Goal: Task Accomplishment & Management: Manage account settings

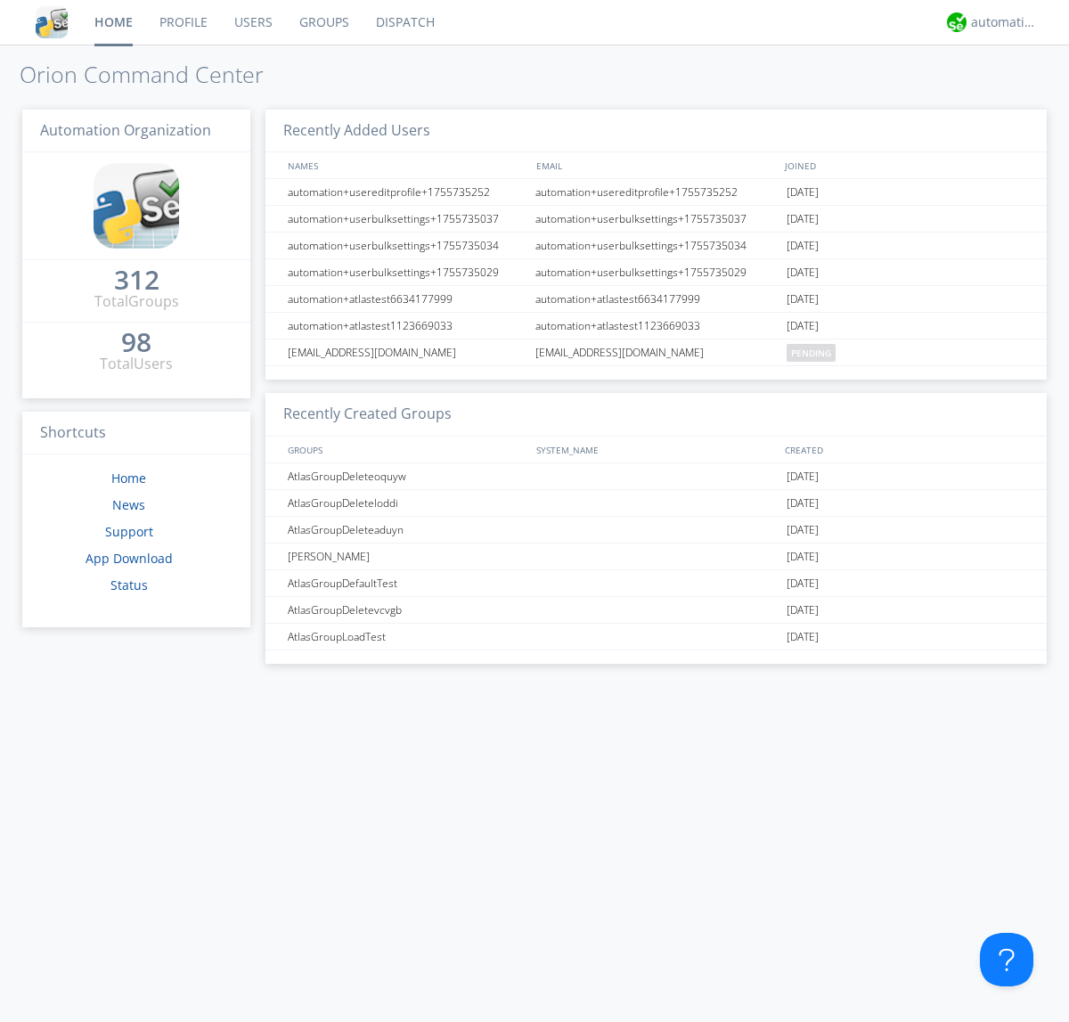
click at [252, 22] on link "Users" at bounding box center [253, 22] width 65 height 45
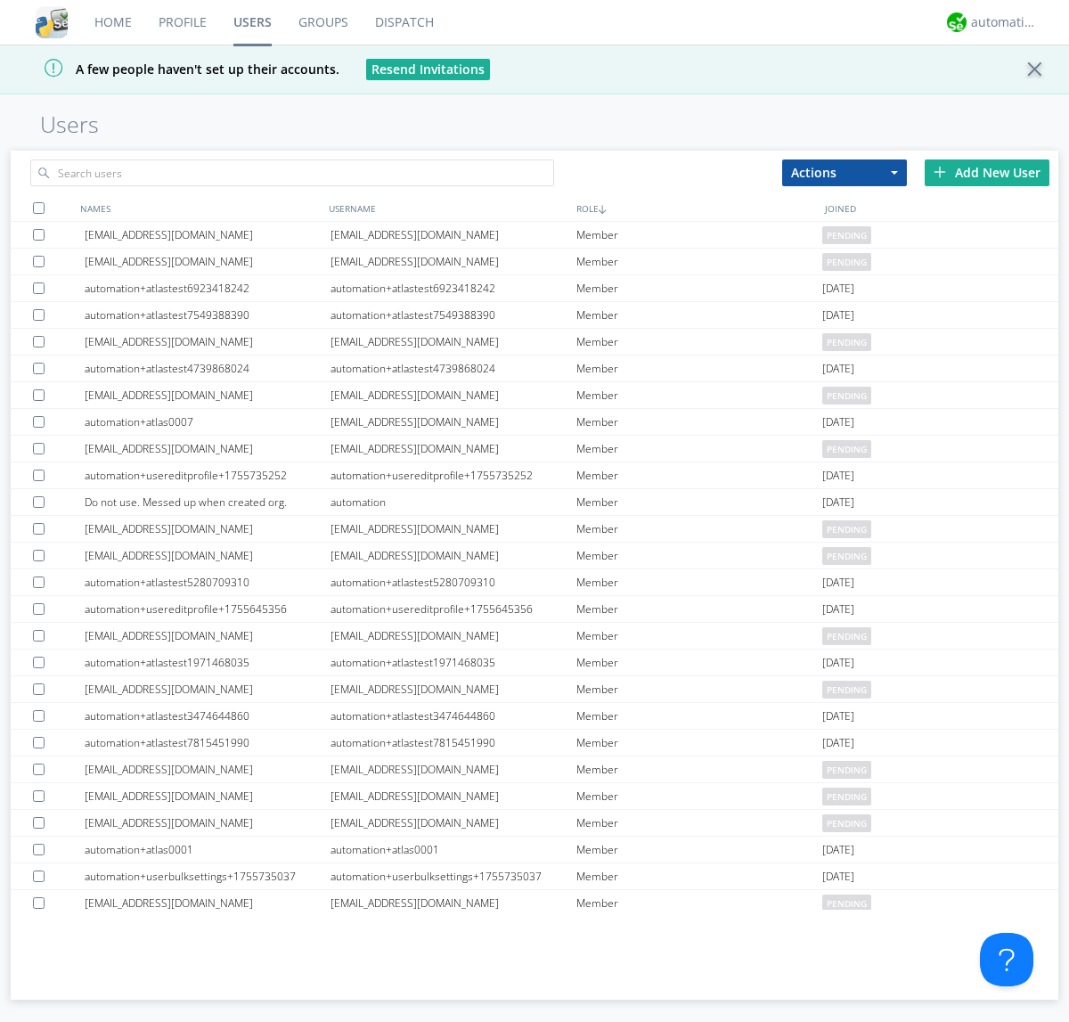
click at [987, 172] on div "Add New User" at bounding box center [987, 173] width 125 height 27
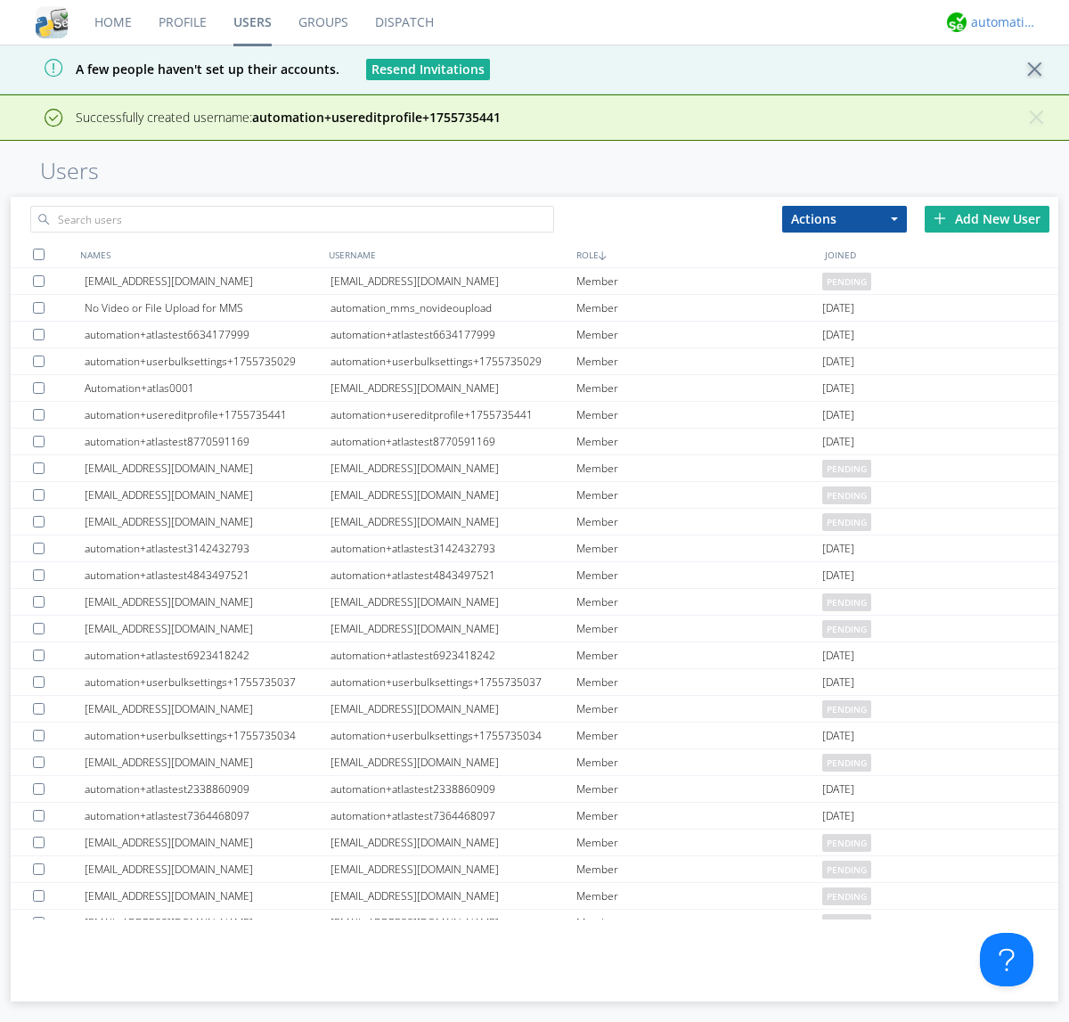
click at [1000, 22] on div "automation+atlas" at bounding box center [1004, 22] width 67 height 18
click at [1013, 94] on div "Log Out" at bounding box center [1014, 94] width 92 height 32
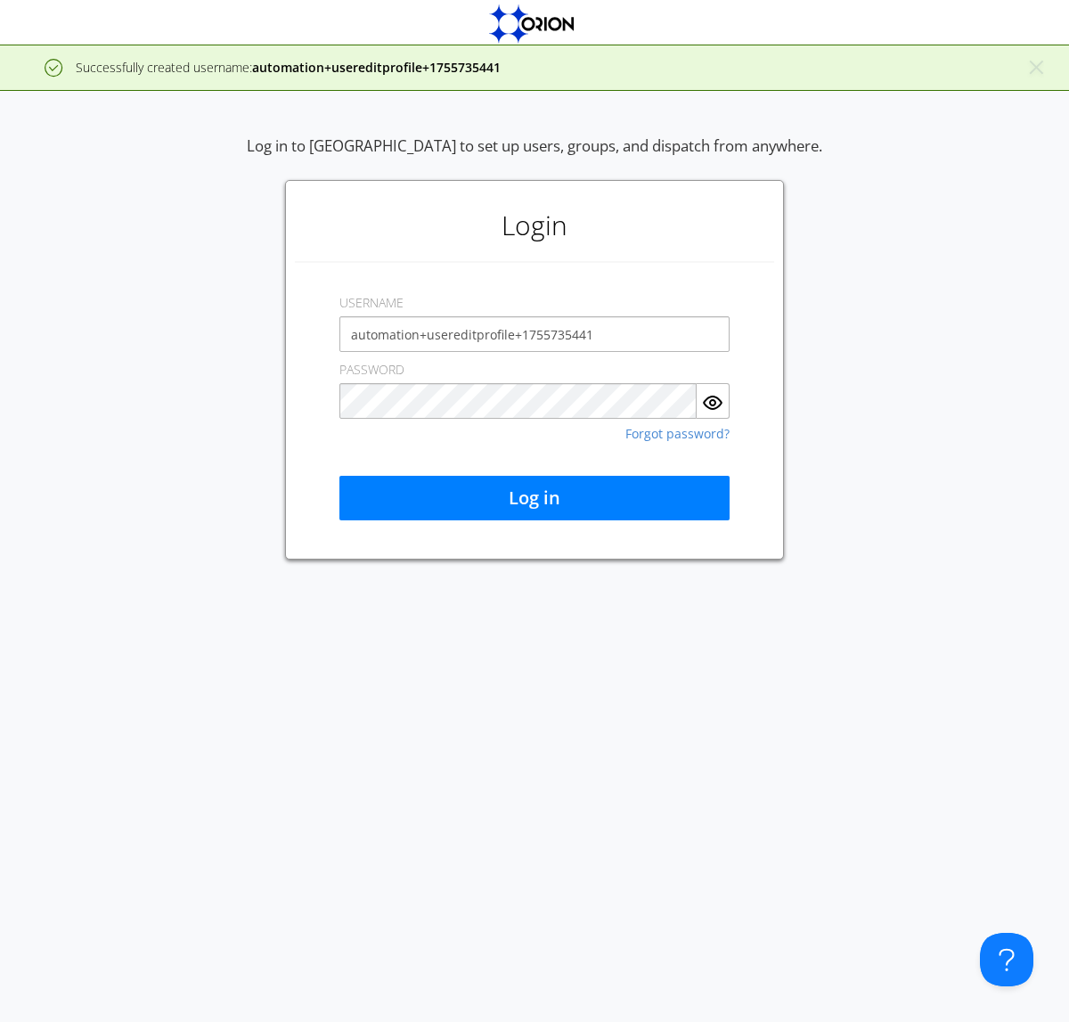
type input "automation+usereditprofile+1755735441"
click at [535, 498] on button "Log in" at bounding box center [534, 498] width 390 height 45
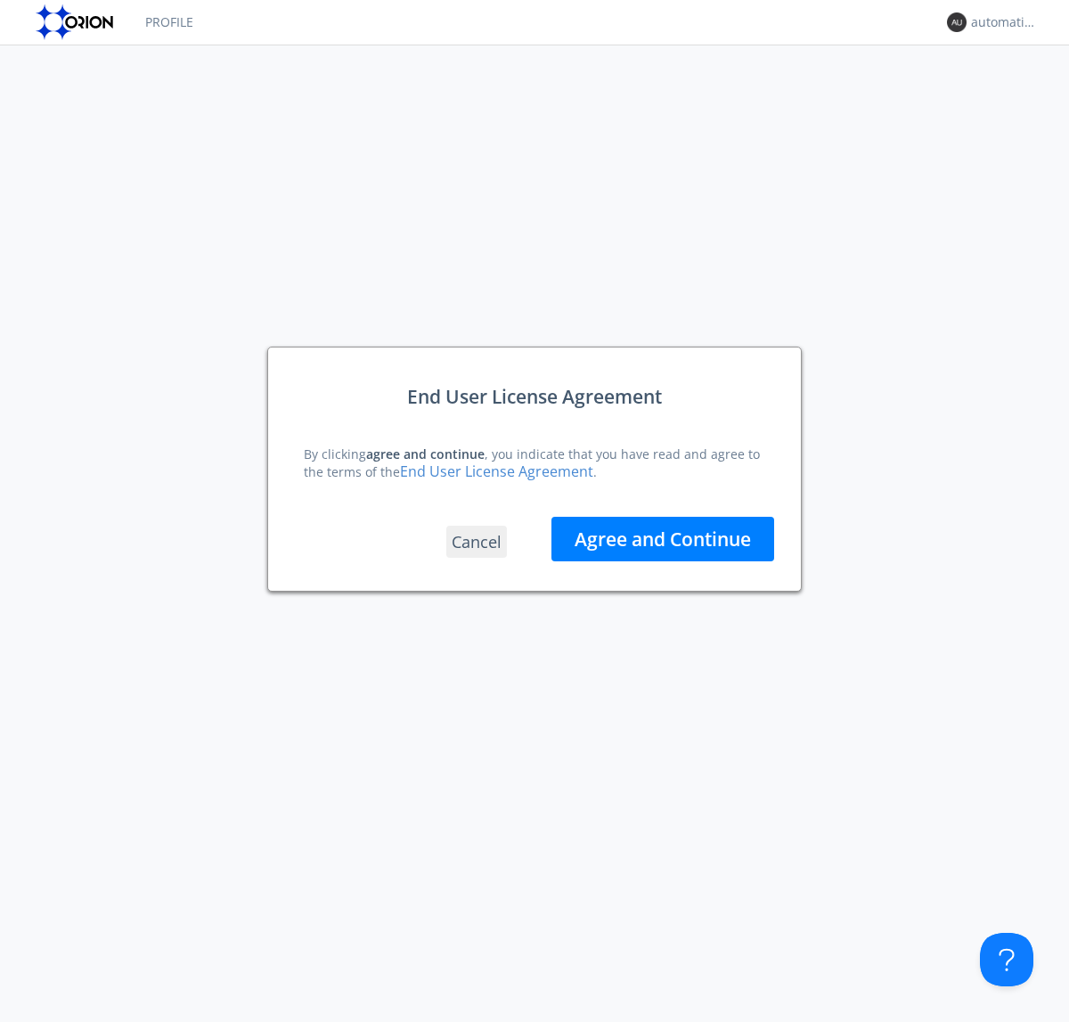
click at [663, 538] on button "Agree and Continue" at bounding box center [663, 539] width 223 height 45
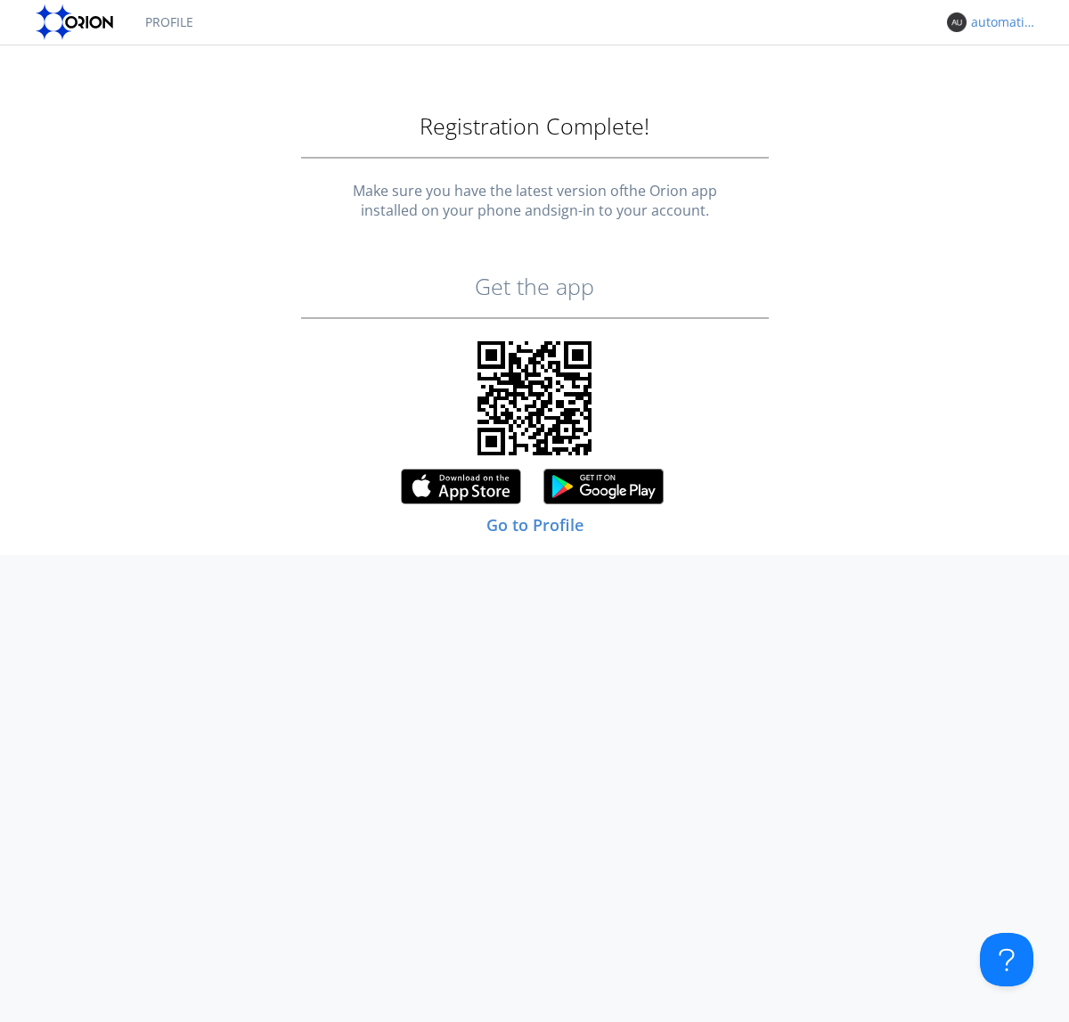
click at [1000, 22] on div "automation+usereditprofile+1755735441" at bounding box center [1004, 22] width 67 height 18
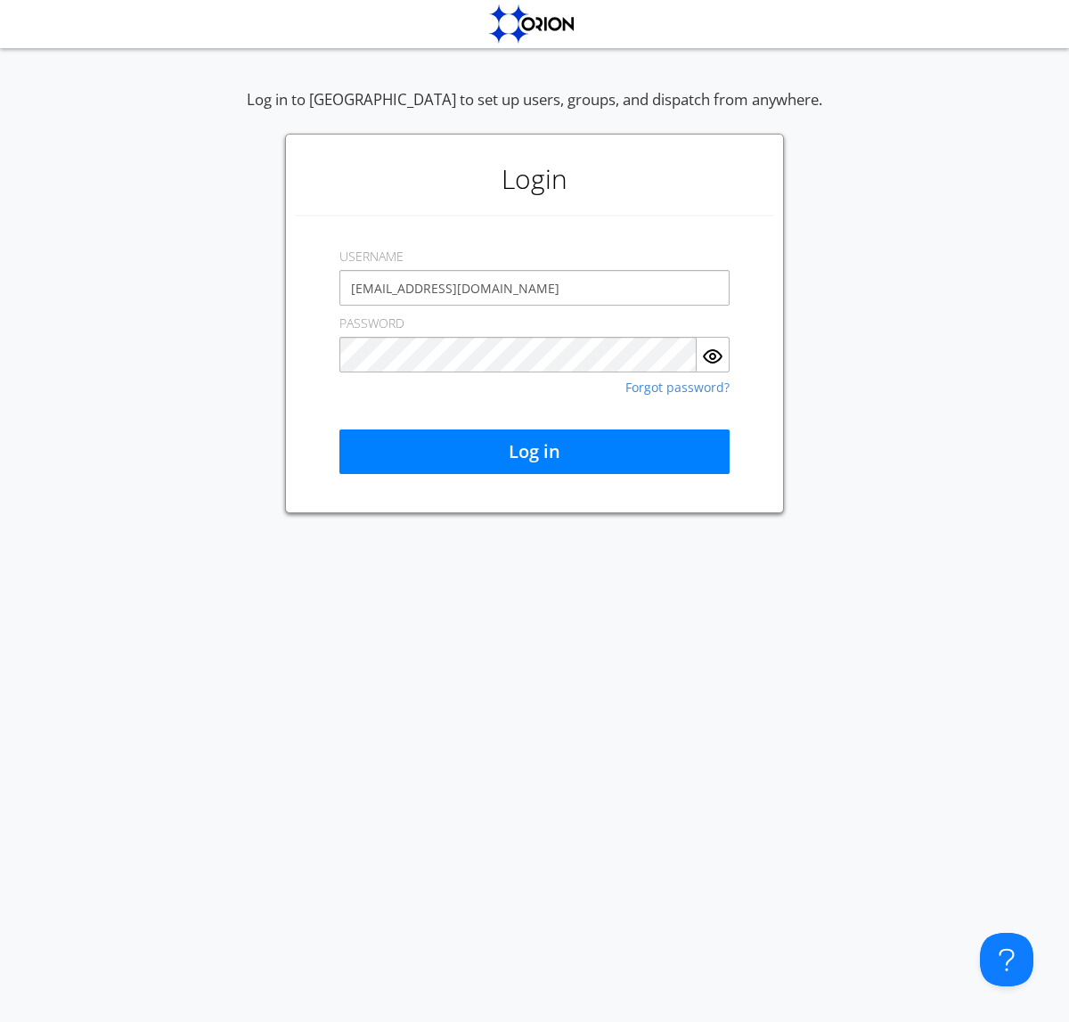
type input "[EMAIL_ADDRESS][DOMAIN_NAME]"
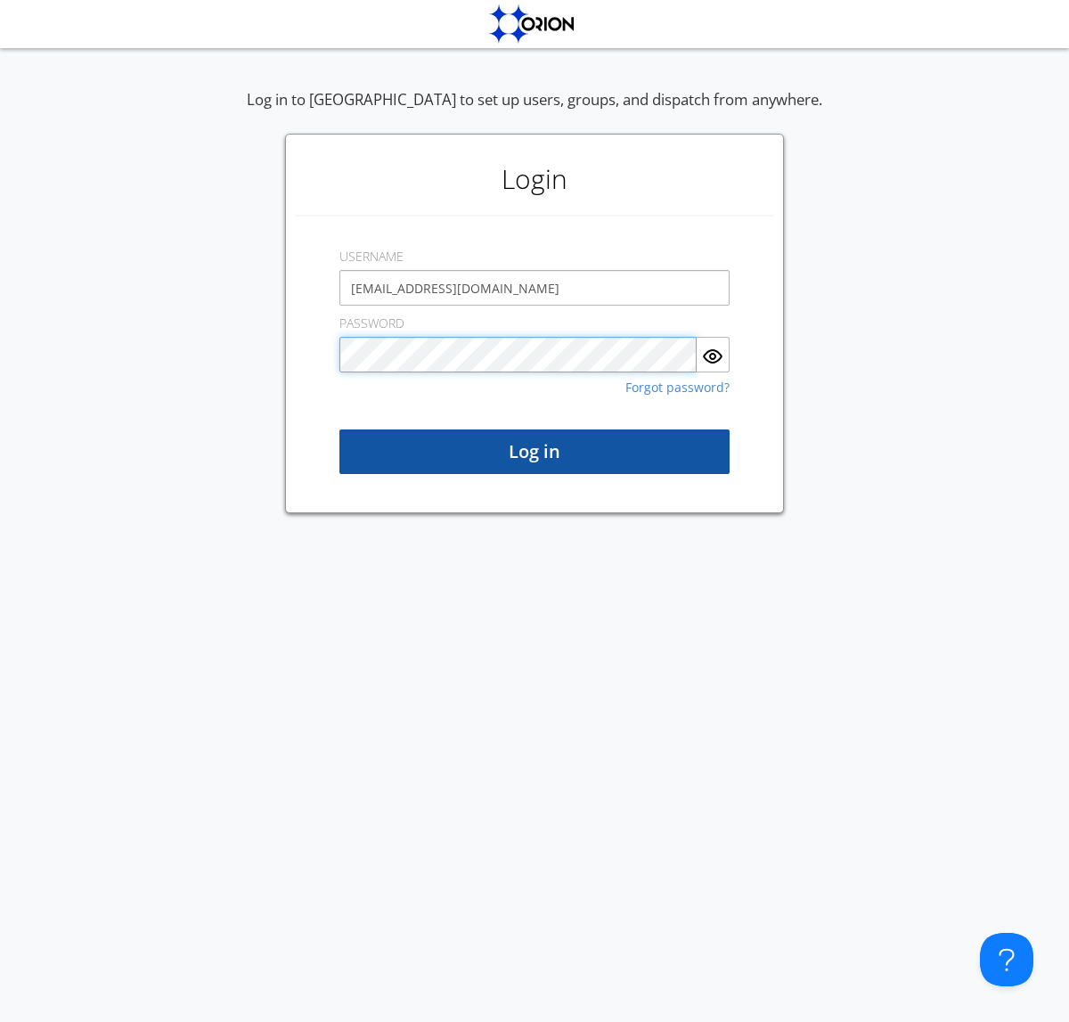
click at [535, 452] on button "Log in" at bounding box center [534, 451] width 390 height 45
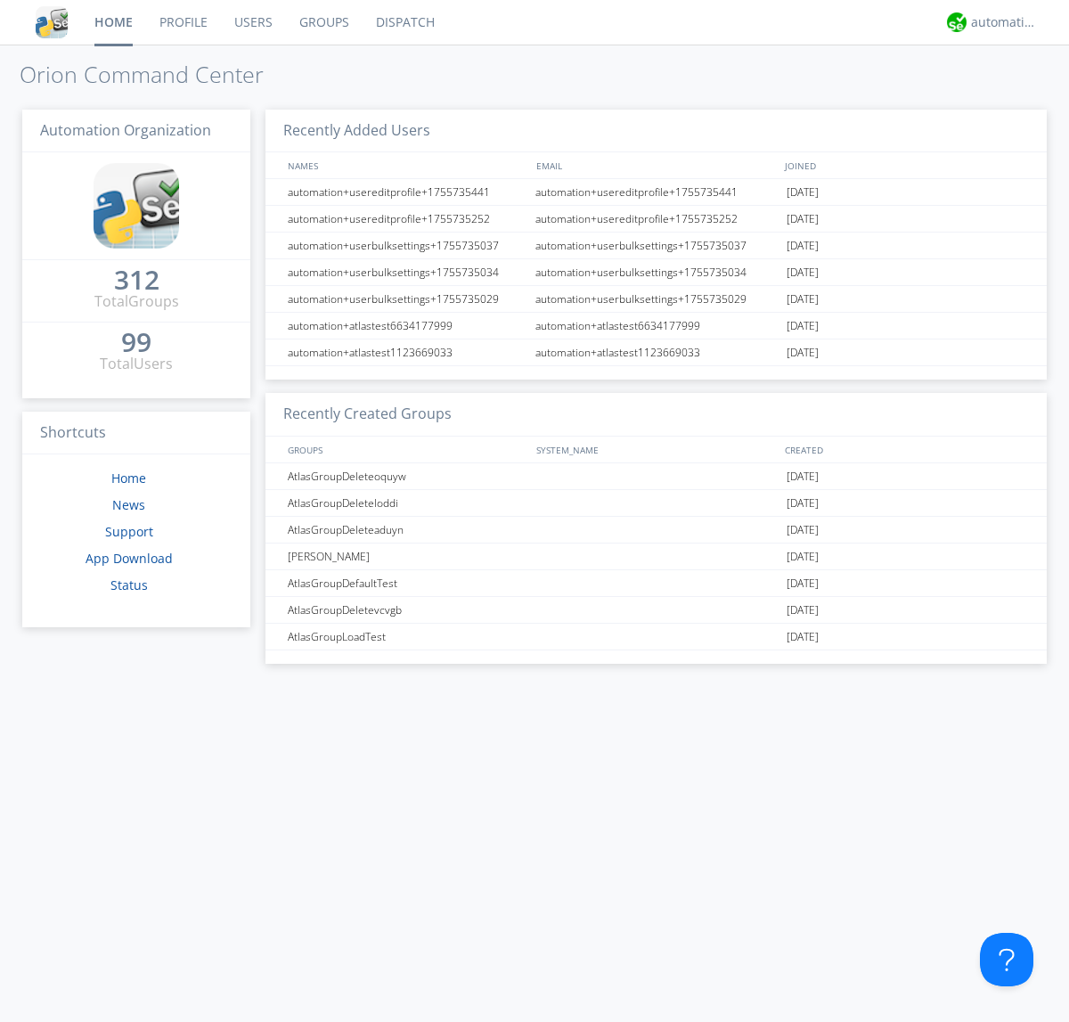
click at [252, 22] on link "Users" at bounding box center [253, 22] width 65 height 45
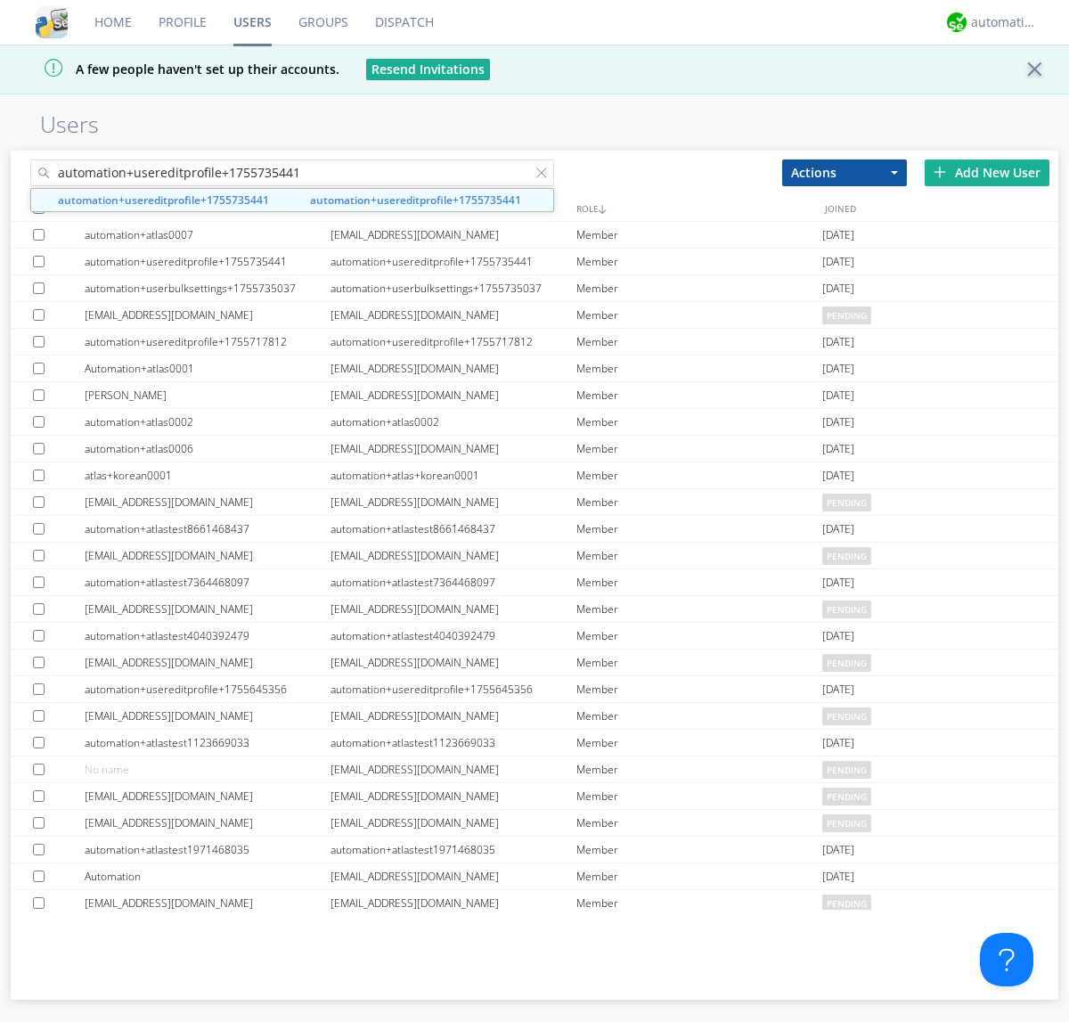
type input "automation+usereditprofile+1755735441"
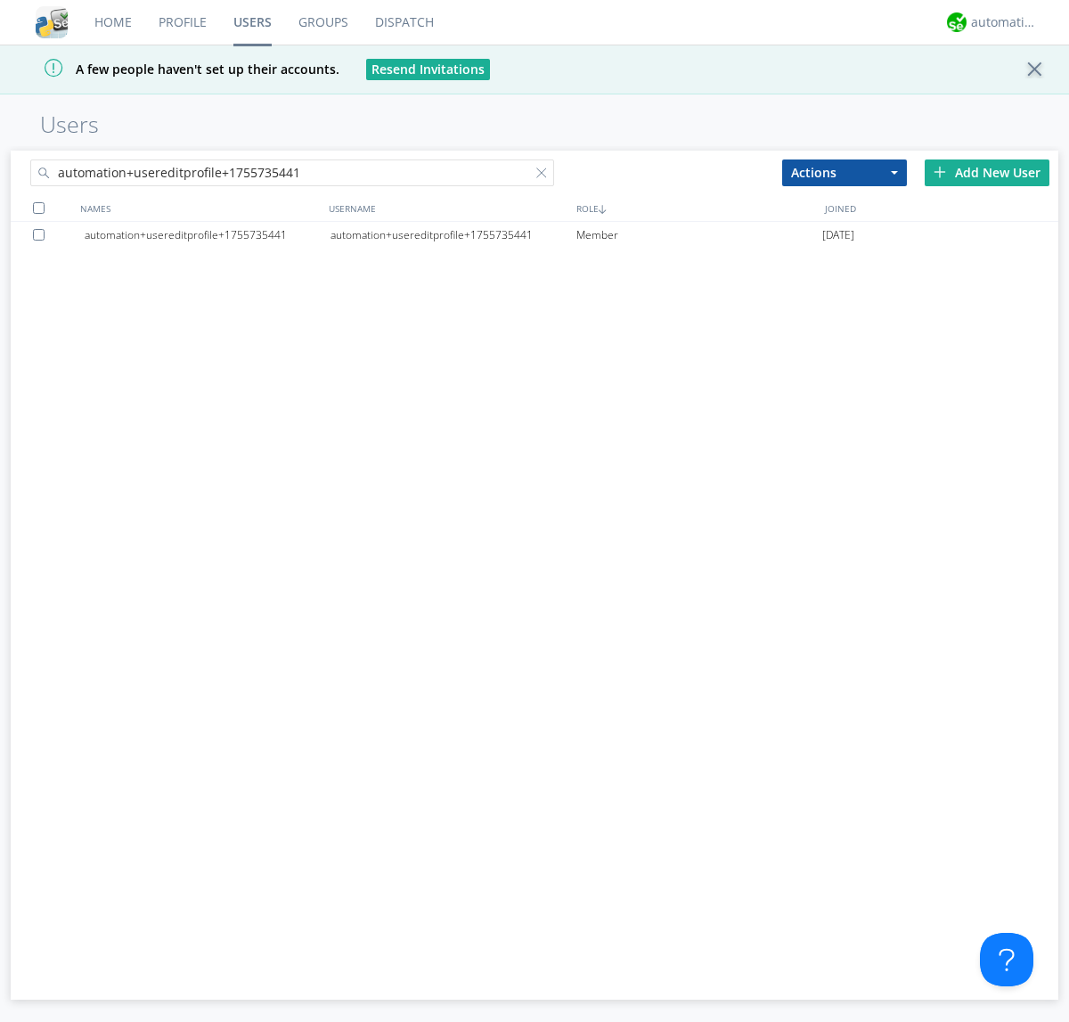
click at [453, 234] on div "automation+usereditprofile+1755735441" at bounding box center [454, 235] width 246 height 27
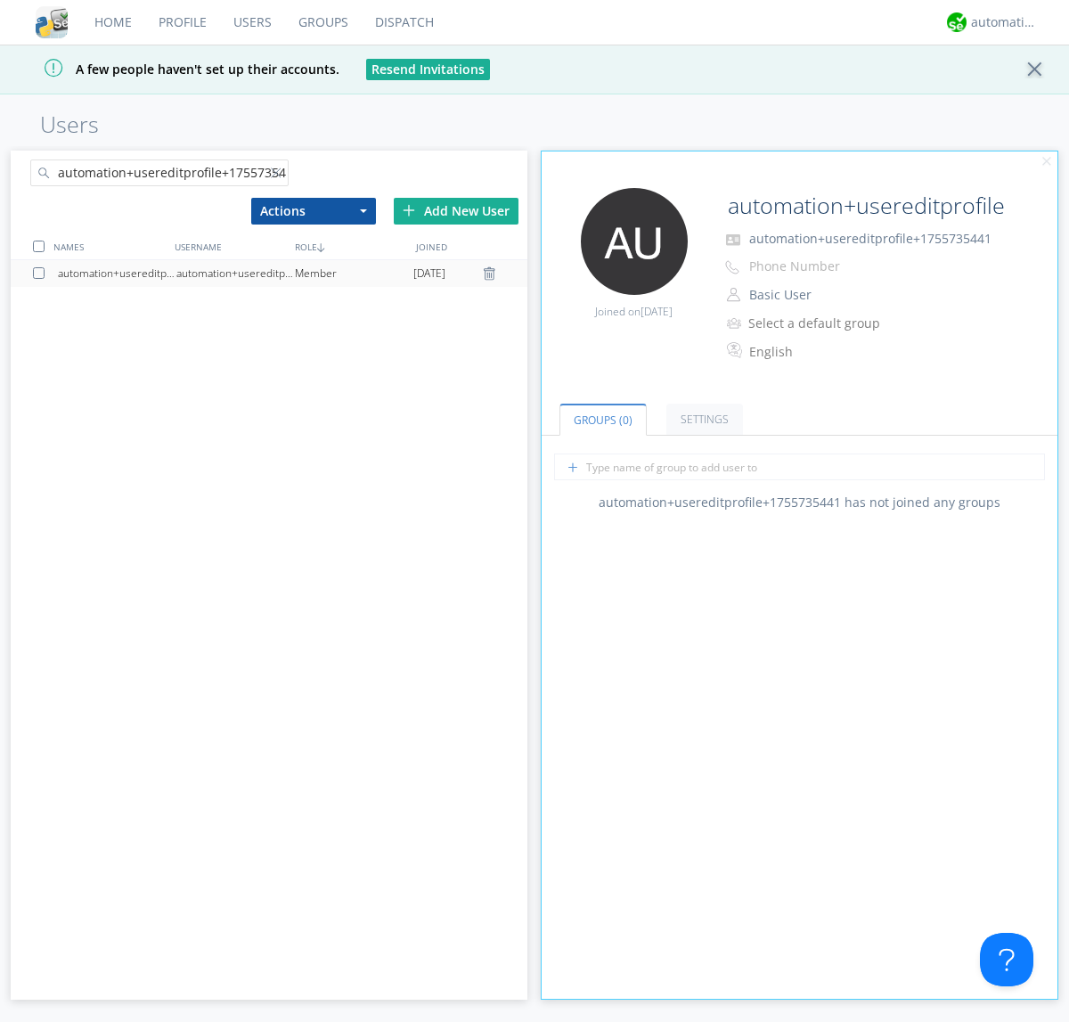
click at [702, 419] on link "Settings" at bounding box center [705, 419] width 77 height 31
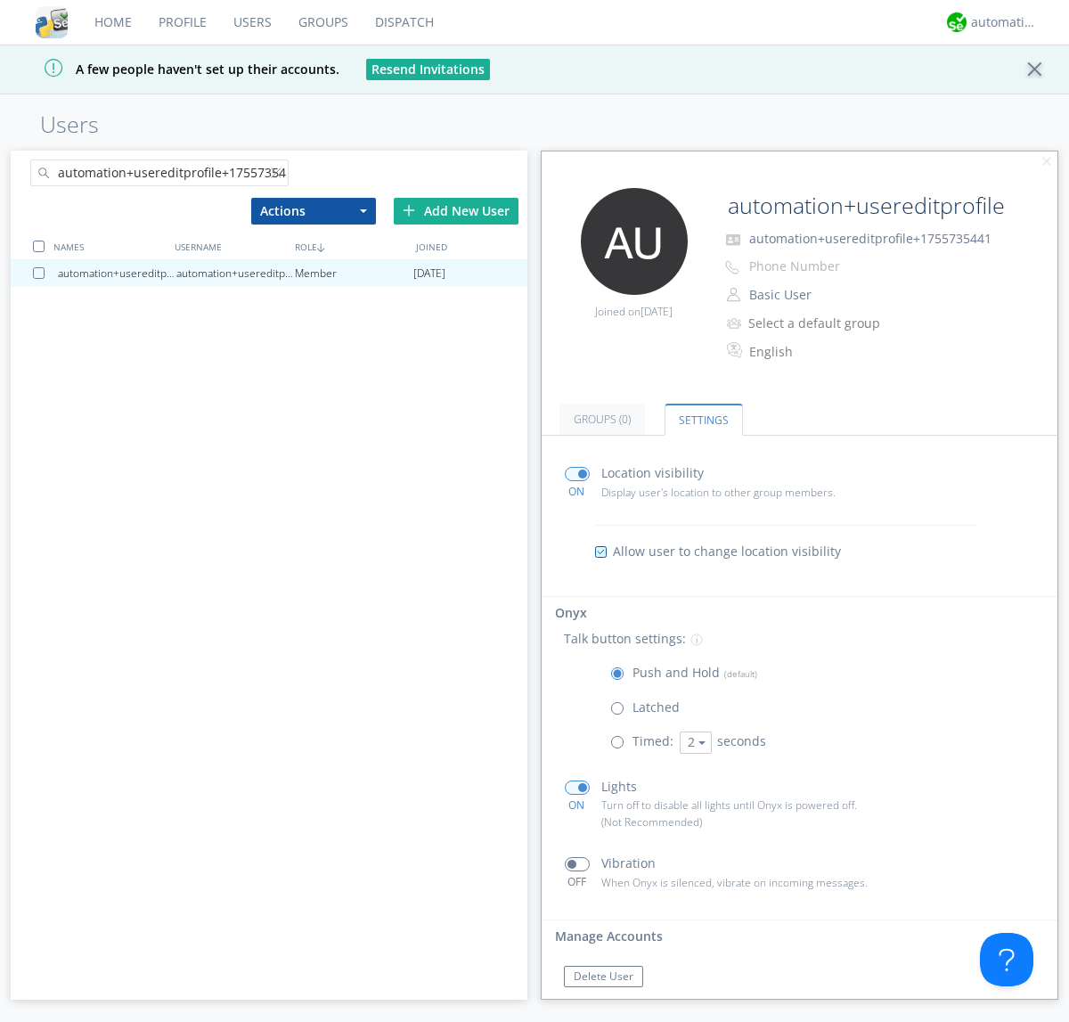
click at [612, 1001] on button "Reset Password" at bounding box center [613, 1011] width 98 height 21
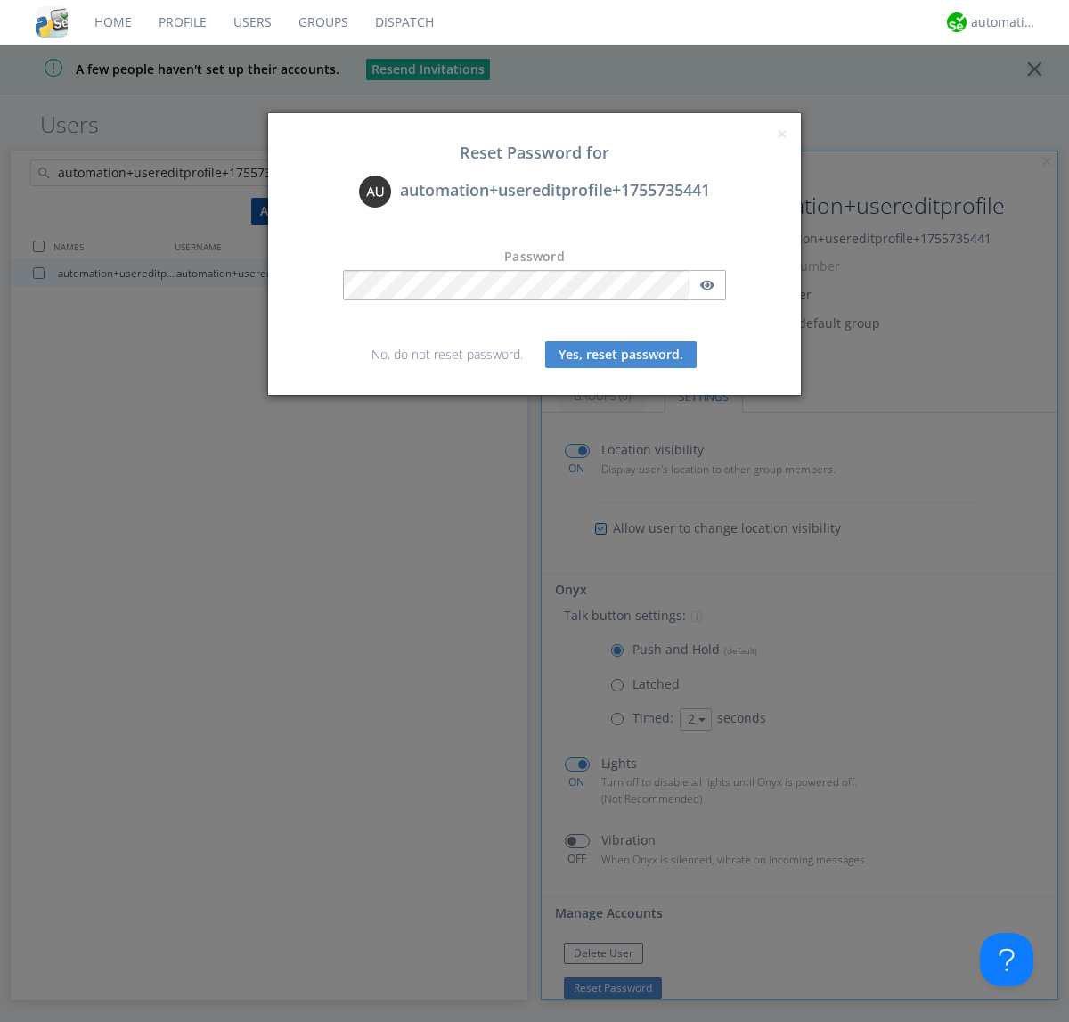
click at [621, 354] on button "Yes, reset password." at bounding box center [620, 354] width 151 height 27
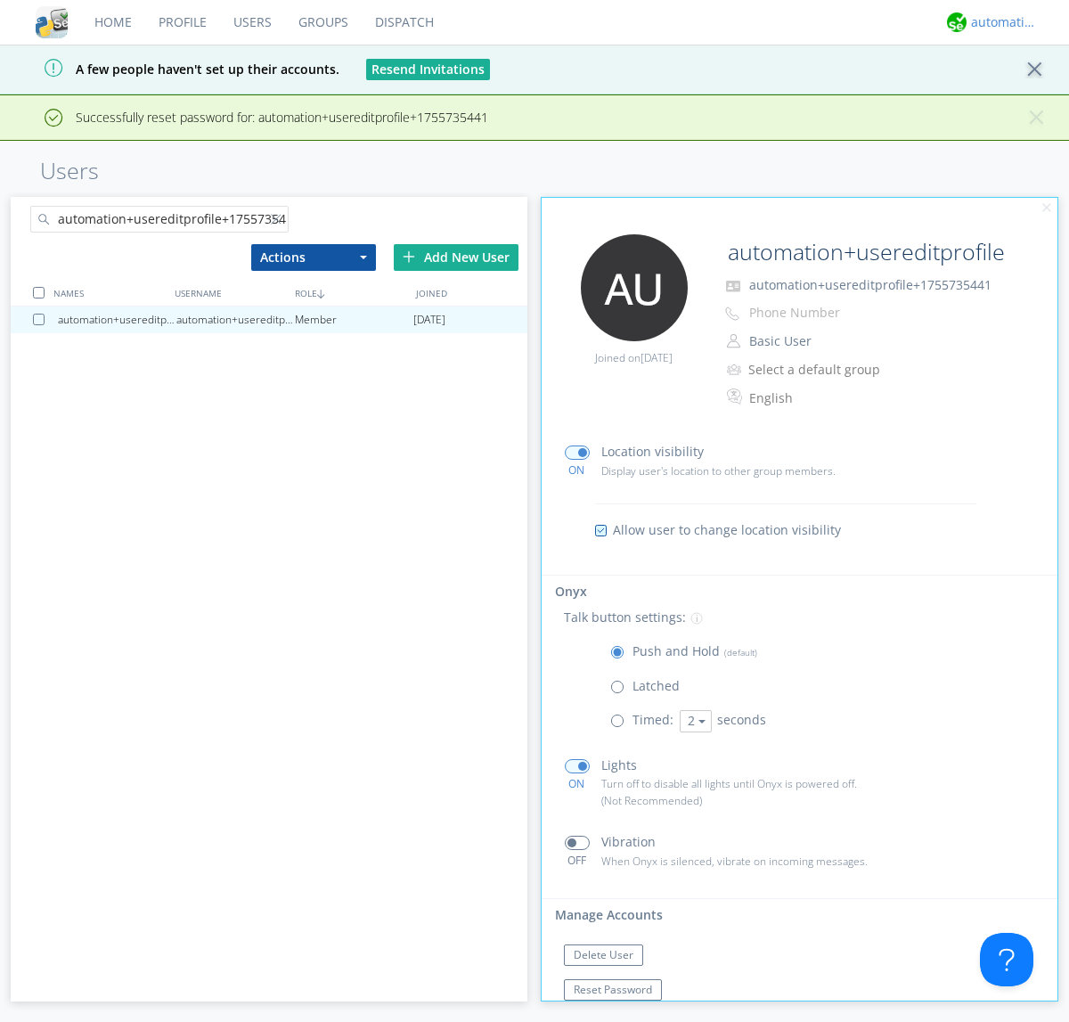
click at [1000, 22] on div "automation+atlas" at bounding box center [1004, 22] width 67 height 18
click at [1013, 94] on div "Log Out" at bounding box center [1014, 94] width 92 height 32
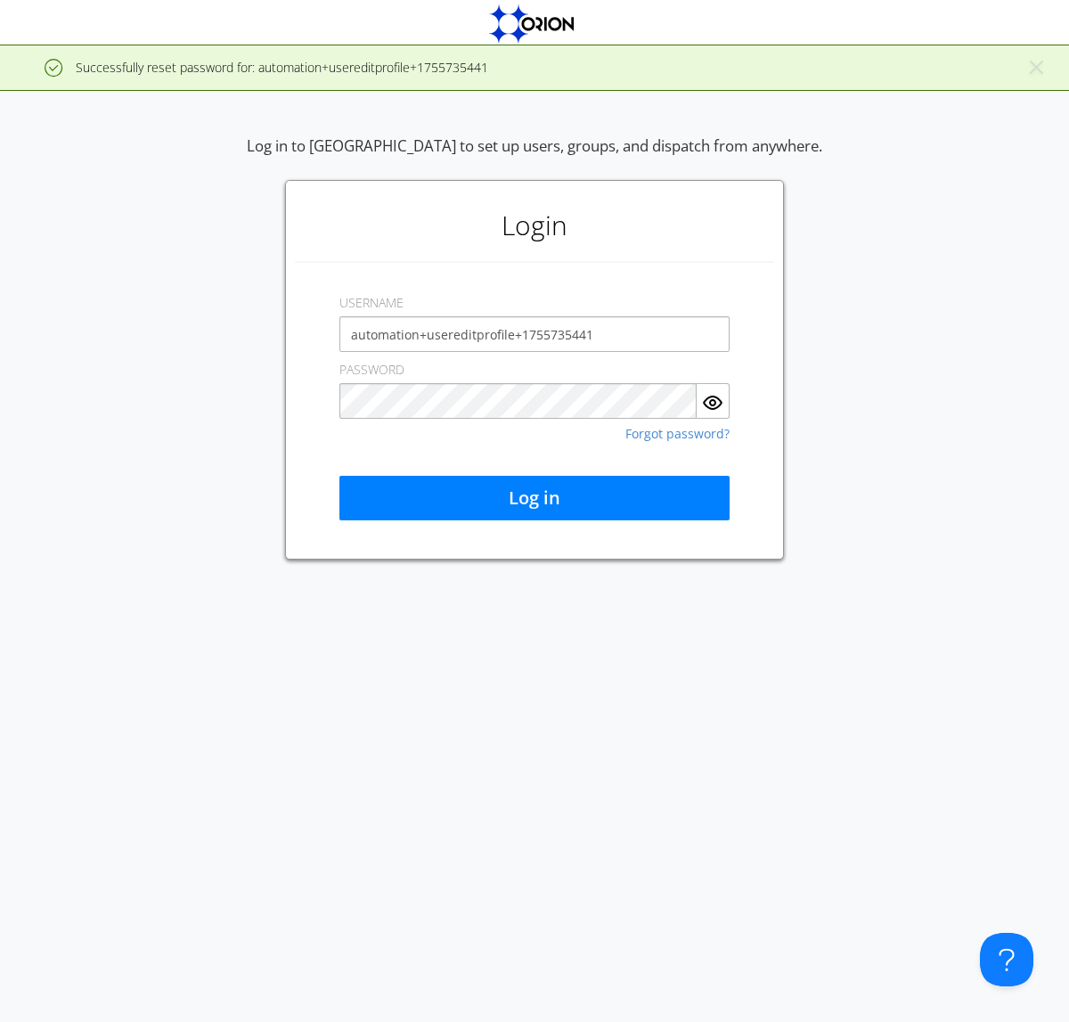
type input "automation+usereditprofile+1755735441"
click at [535, 498] on button "Log in" at bounding box center [534, 498] width 390 height 45
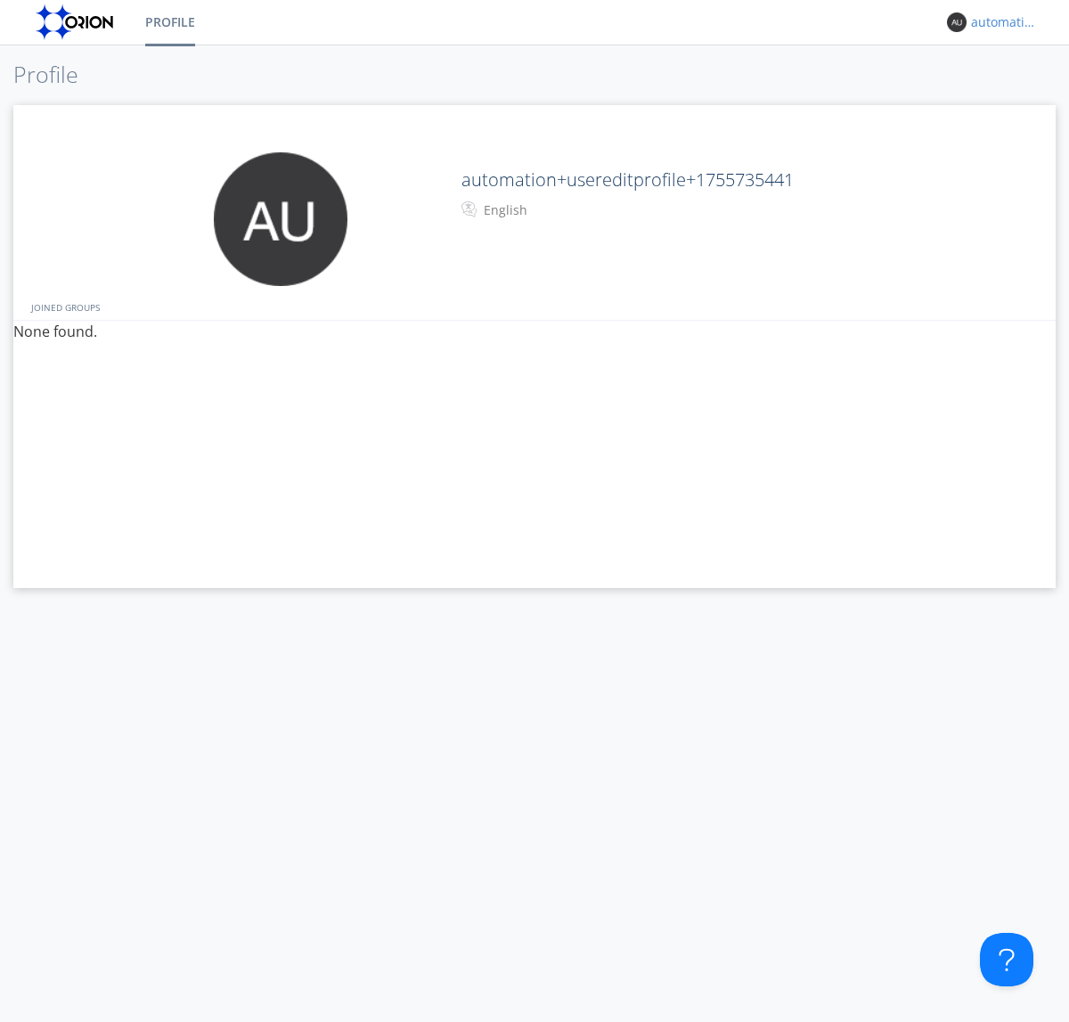
click at [1000, 22] on div "automation+usereditprofile+1755735441" at bounding box center [1004, 22] width 67 height 18
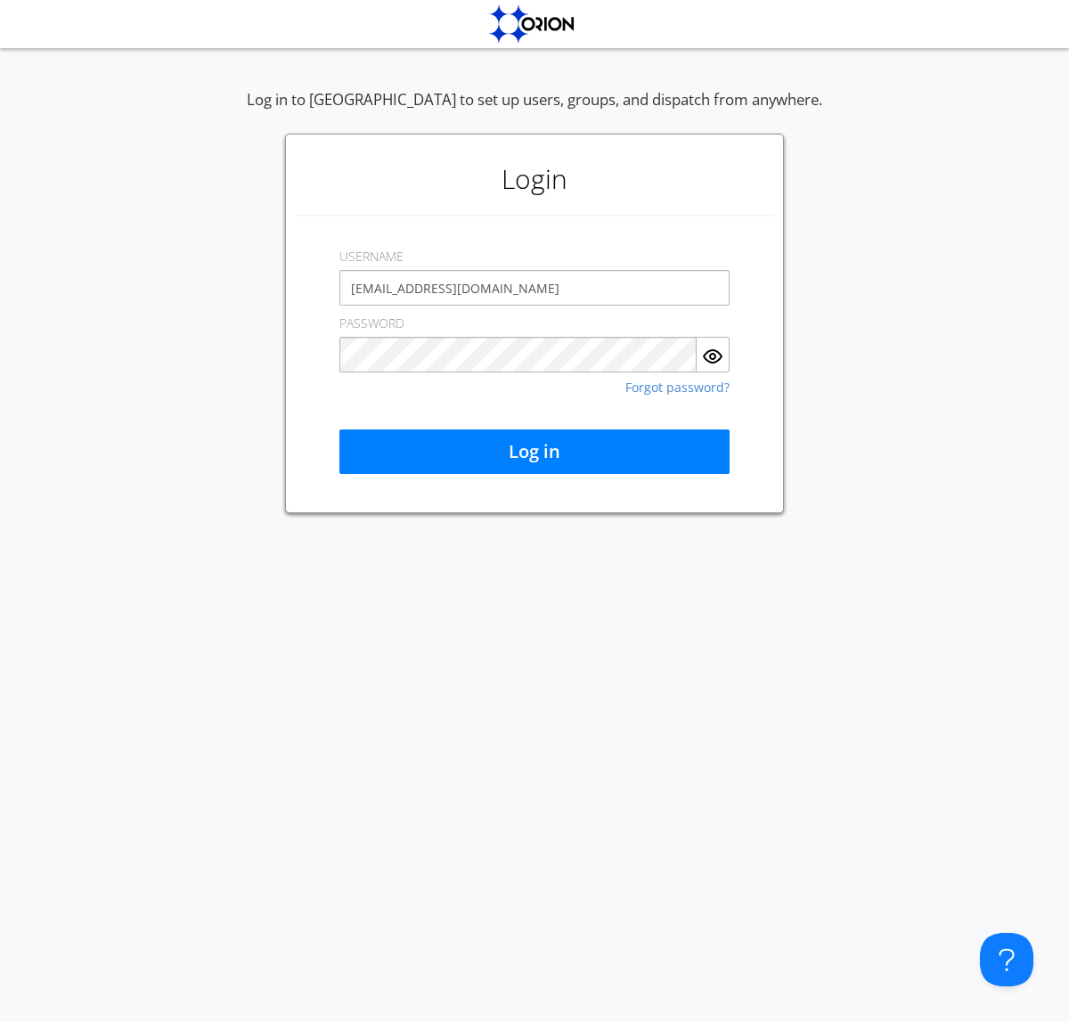
type input "[EMAIL_ADDRESS][DOMAIN_NAME]"
click at [535, 452] on button "Log in" at bounding box center [534, 451] width 390 height 45
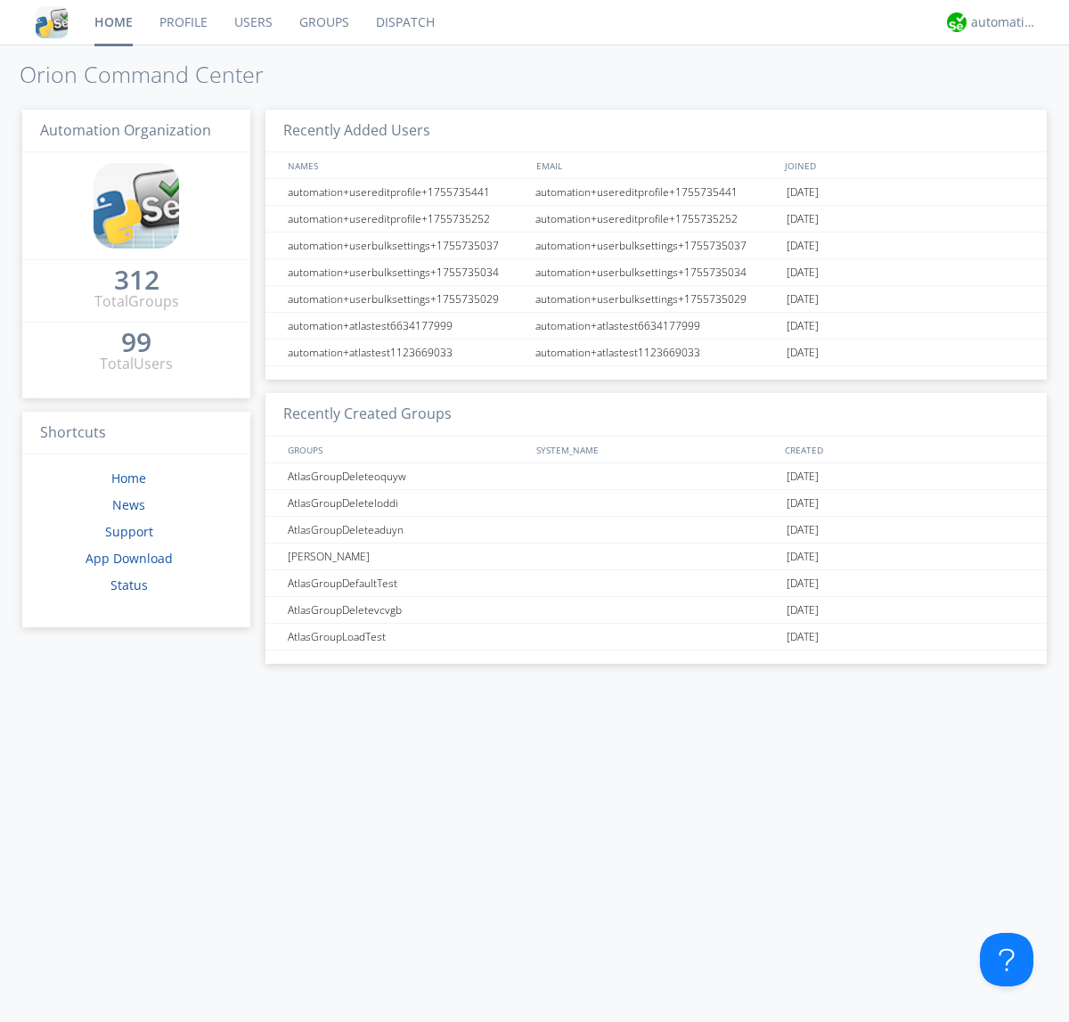
click at [252, 22] on link "Users" at bounding box center [253, 22] width 65 height 45
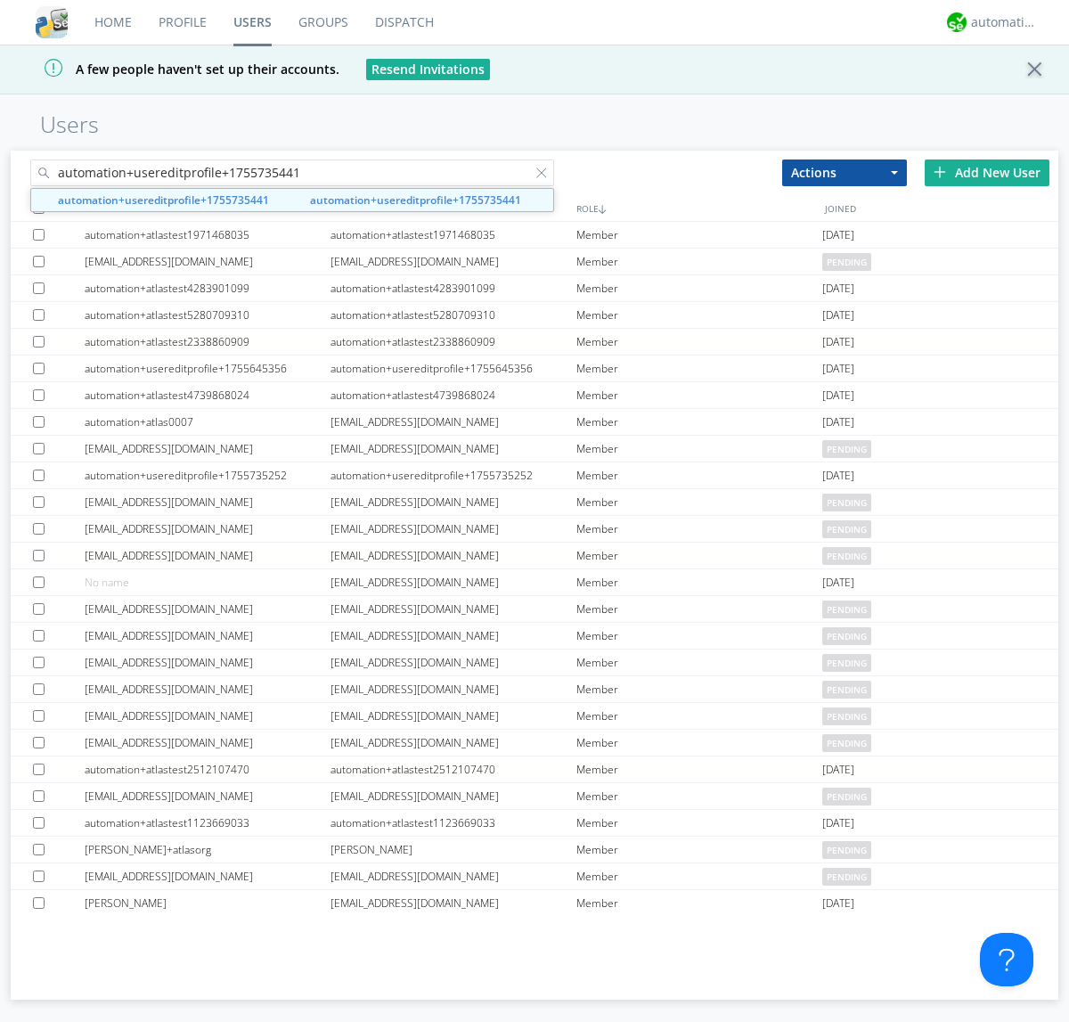
type input "automation+usereditprofile+1755735441"
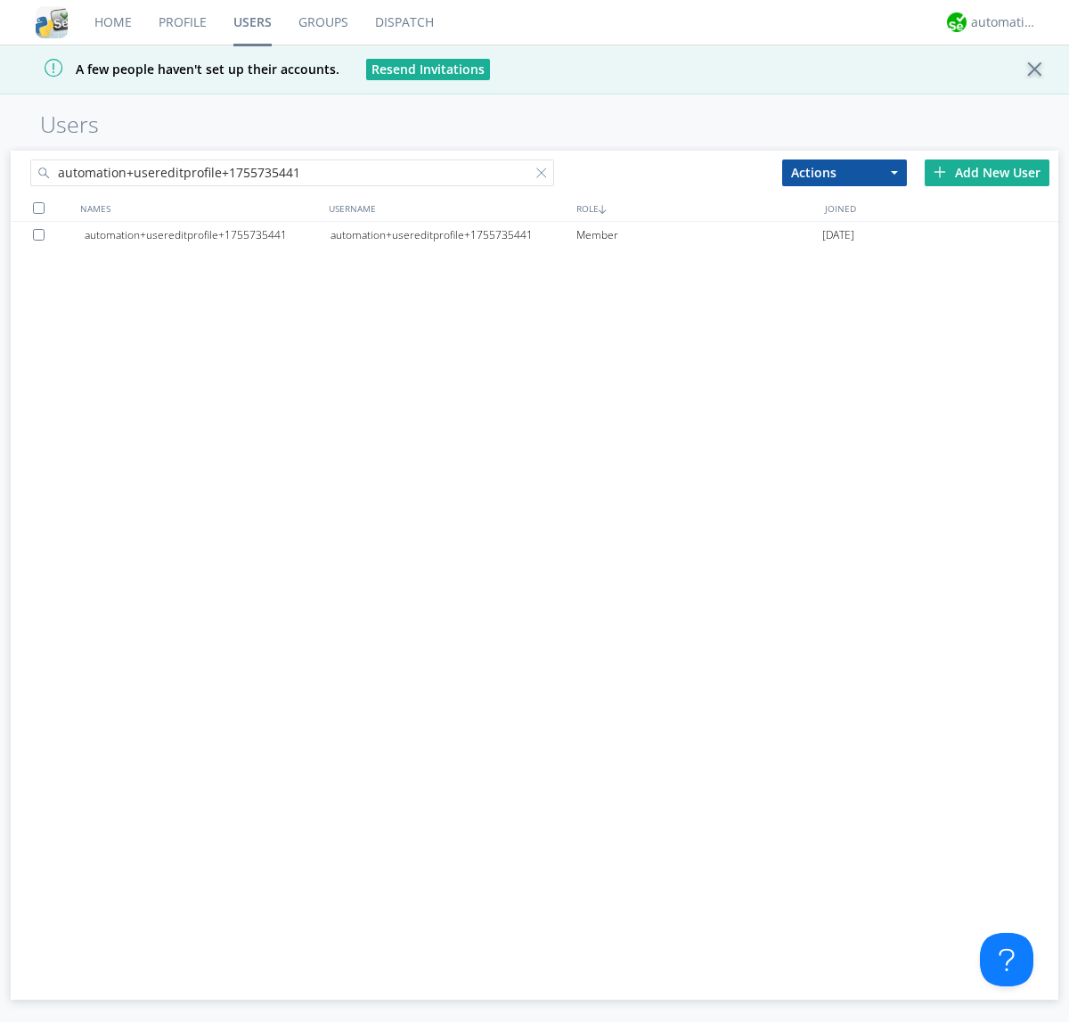
click at [42, 234] on div at bounding box center [42, 235] width 18 height 12
click at [845, 172] on button "Actions" at bounding box center [844, 173] width 125 height 27
click at [0, 0] on link "Delete User" at bounding box center [0, 0] width 0 height 0
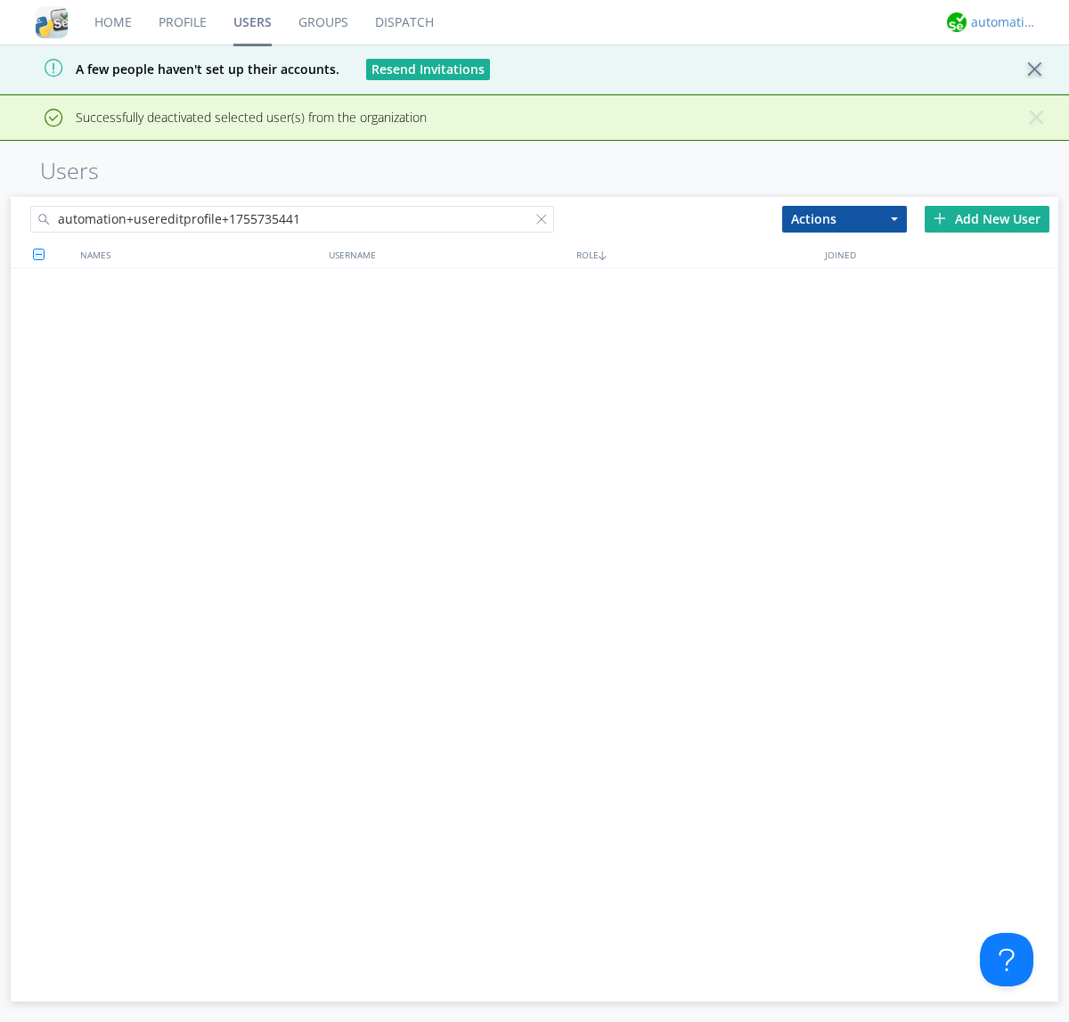
click at [1000, 22] on div "automation+atlas" at bounding box center [1004, 22] width 67 height 18
